Goal: Navigation & Orientation: Find specific page/section

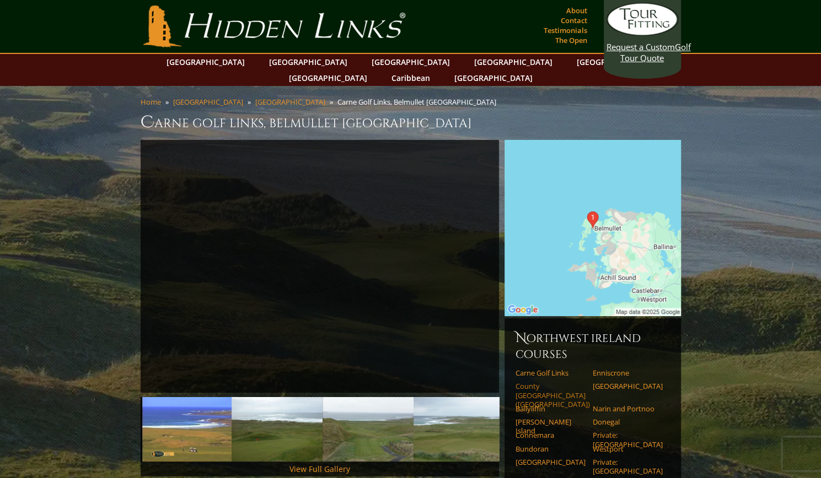
click at [542, 382] on link "County [GEOGRAPHIC_DATA] ([GEOGRAPHIC_DATA])" at bounding box center [550, 395] width 70 height 27
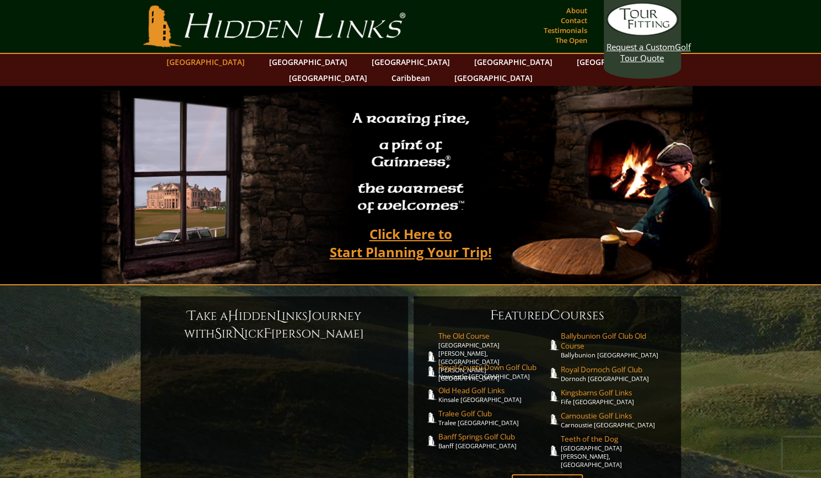
click at [234, 62] on link "[GEOGRAPHIC_DATA]" at bounding box center [205, 62] width 89 height 16
